Goal: Task Accomplishment & Management: Use online tool/utility

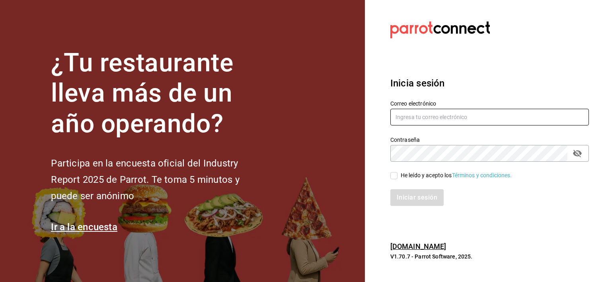
type input "[EMAIL_ADDRESS][DOMAIN_NAME]"
click at [394, 175] on input "He leído y acepto los Términos y condiciones." at bounding box center [393, 175] width 7 height 7
checkbox input "true"
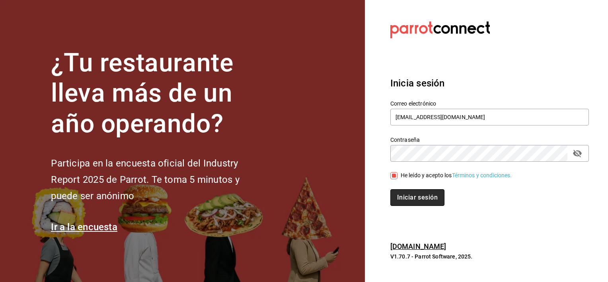
click at [418, 199] on button "Iniciar sesión" at bounding box center [417, 197] width 54 height 17
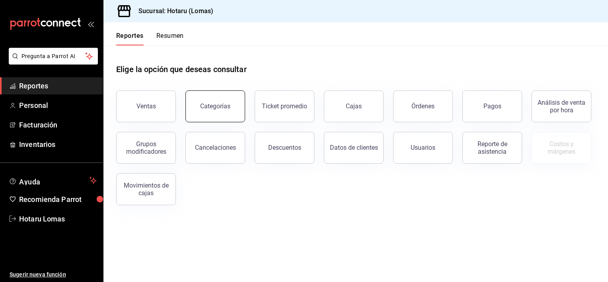
click at [222, 105] on div "Categorías" at bounding box center [215, 106] width 30 height 8
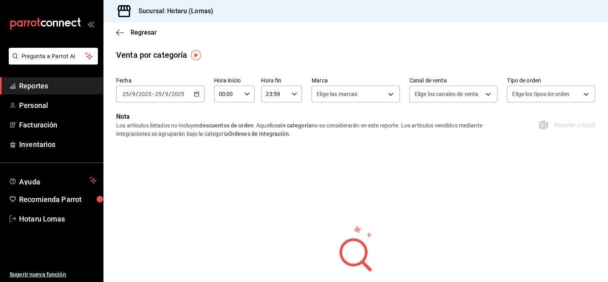
click at [174, 99] on div "2025-09-25 25 / 9 / 2025 - 2025-09-25 25 / 9 / 2025" at bounding box center [160, 94] width 88 height 17
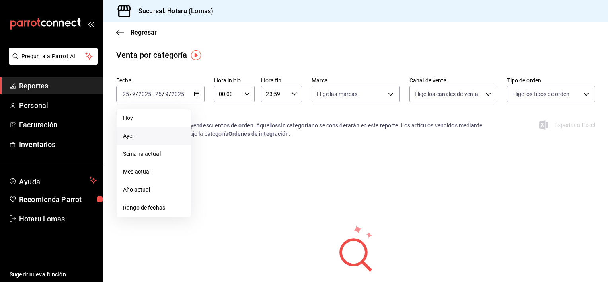
click at [125, 132] on span "Ayer" at bounding box center [154, 136] width 62 height 8
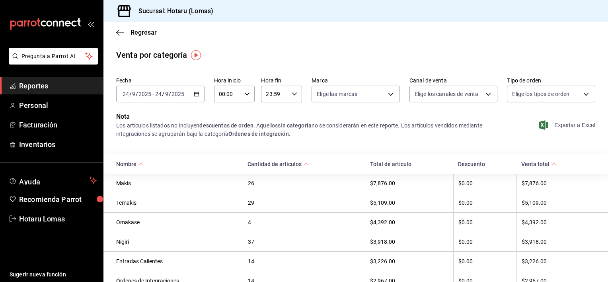
click at [563, 121] on span "Exportar a Excel" at bounding box center [568, 125] width 55 height 10
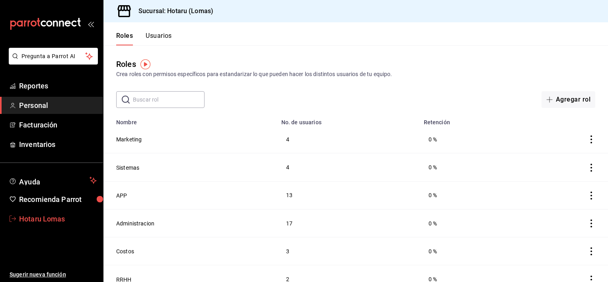
click at [53, 222] on span "Hotaru Lomas" at bounding box center [58, 218] width 78 height 11
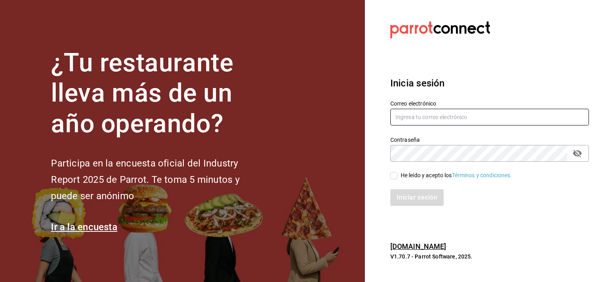
type input "[EMAIL_ADDRESS][PERSON_NAME][DOMAIN_NAME]"
